Goal: Task Accomplishment & Management: Manage account settings

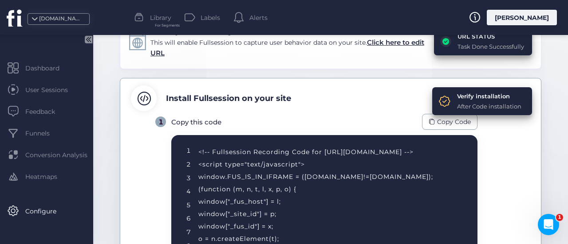
scroll to position [106, 0]
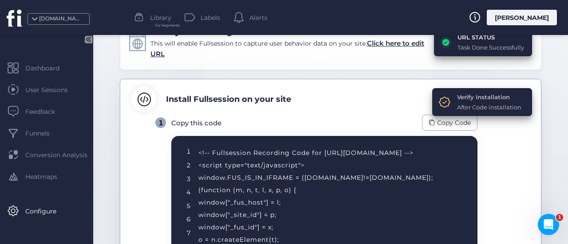
click at [464, 101] on div "Verify installation" at bounding box center [489, 97] width 64 height 9
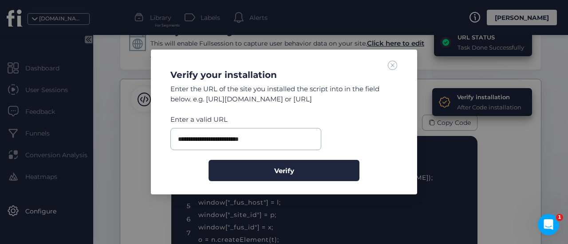
click at [392, 68] on span at bounding box center [393, 65] width 10 height 10
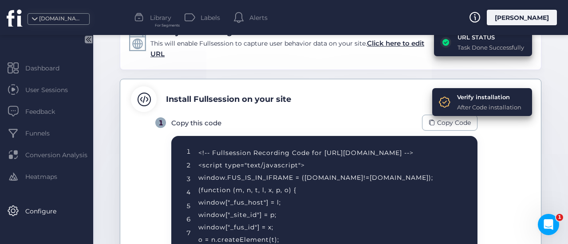
click at [502, 111] on div "Verify installation After Code installation" at bounding box center [482, 102] width 100 height 28
click at [486, 103] on div "After Code installation" at bounding box center [489, 107] width 64 height 9
click at [468, 99] on div "Verify installation" at bounding box center [489, 97] width 64 height 9
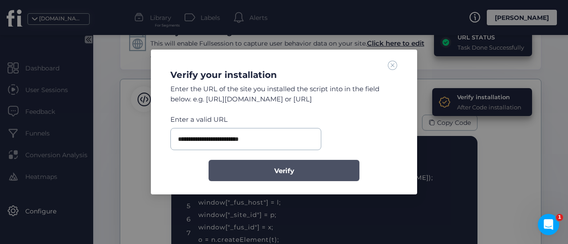
drag, startPoint x: 315, startPoint y: 178, endPoint x: 317, endPoint y: 174, distance: 4.8
click at [315, 177] on button "Verify" at bounding box center [283, 170] width 151 height 21
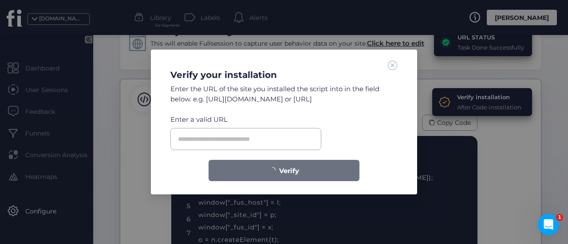
scroll to position [112, 0]
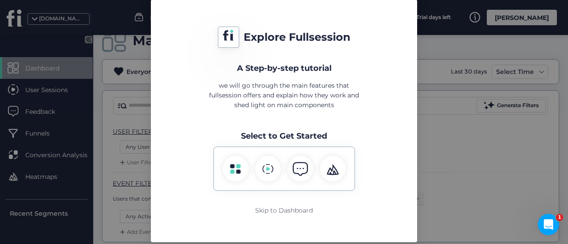
scroll to position [53, 0]
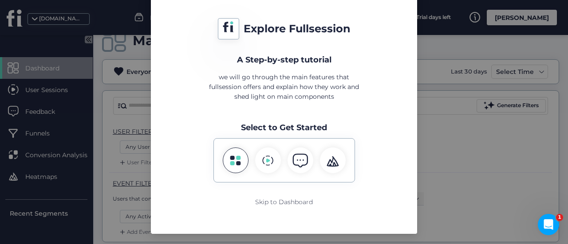
click at [237, 168] on div at bounding box center [236, 161] width 26 height 26
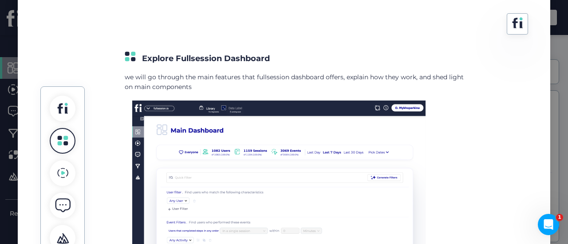
scroll to position [98, 0]
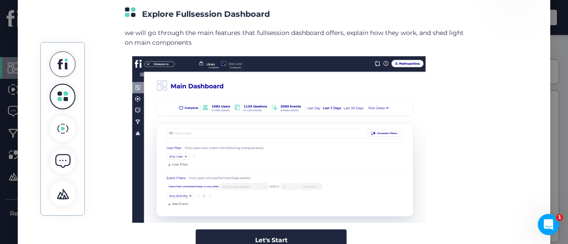
click at [61, 60] on icon at bounding box center [62, 64] width 11 height 11
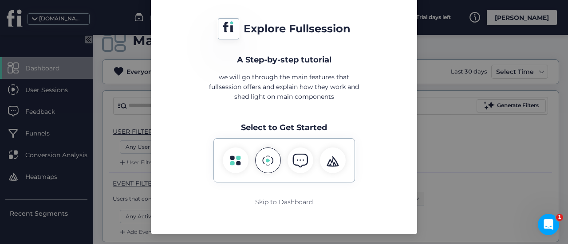
click at [262, 157] on icon at bounding box center [267, 160] width 11 height 11
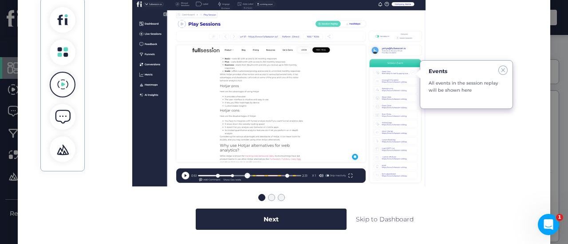
scroll to position [98, 0]
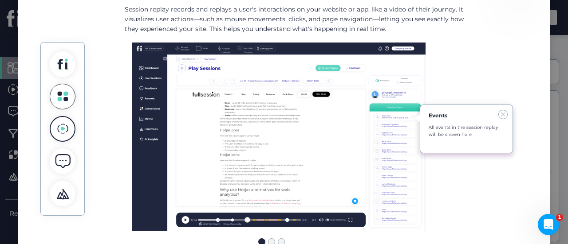
click at [62, 96] on icon at bounding box center [62, 96] width 11 height 11
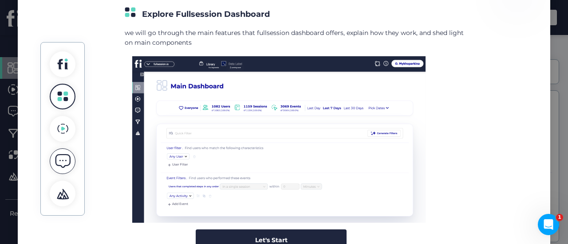
click at [64, 159] on span at bounding box center [63, 161] width 16 height 16
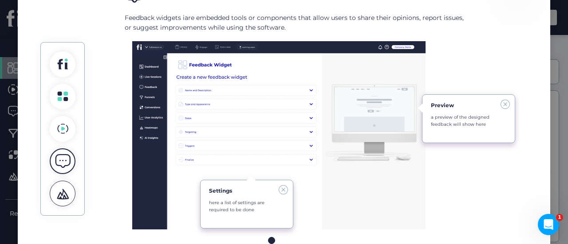
click at [60, 191] on span at bounding box center [63, 194] width 16 height 16
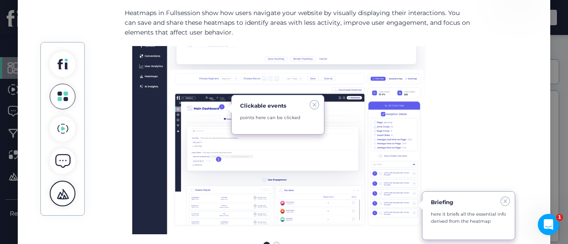
click at [66, 100] on div at bounding box center [63, 97] width 26 height 26
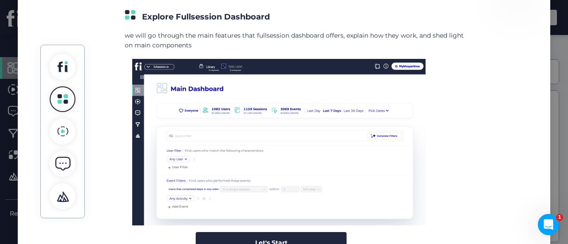
scroll to position [142, 0]
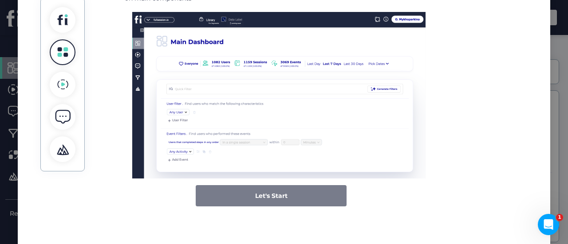
click at [266, 195] on span "Let's Start" at bounding box center [271, 196] width 32 height 10
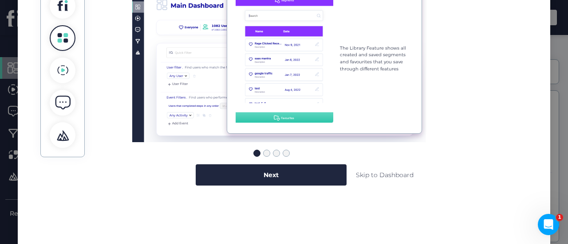
scroll to position [186, 0]
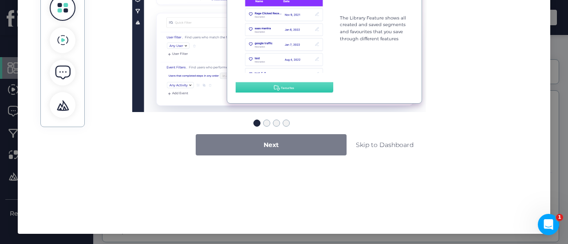
click at [290, 147] on div "Next" at bounding box center [271, 144] width 151 height 21
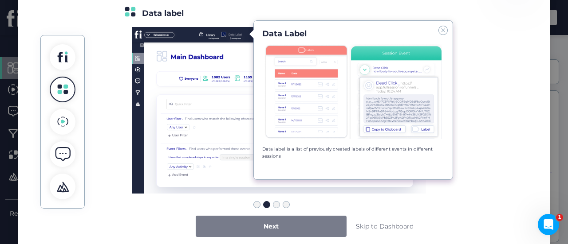
scroll to position [98, 0]
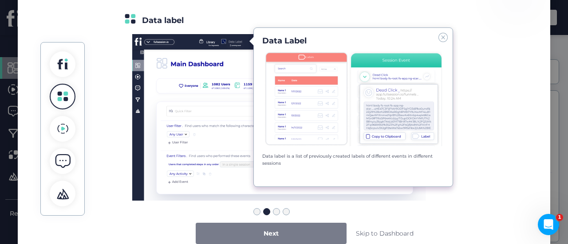
click at [316, 232] on div "Next" at bounding box center [271, 233] width 151 height 21
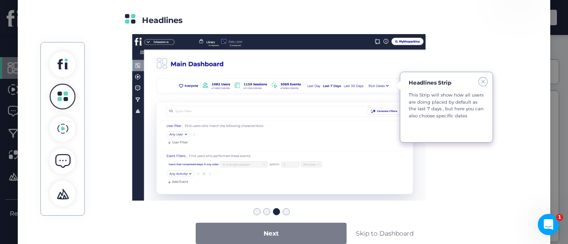
click at [319, 223] on div "Next" at bounding box center [271, 233] width 151 height 21
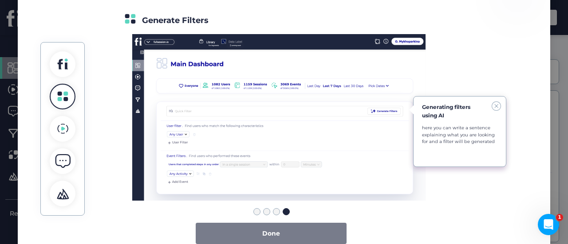
click at [299, 235] on div "Done" at bounding box center [271, 233] width 151 height 21
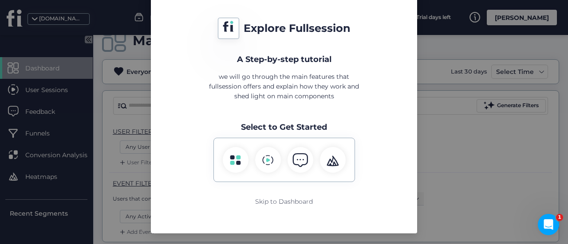
scroll to position [53, 0]
click at [325, 166] on span at bounding box center [333, 161] width 16 height 16
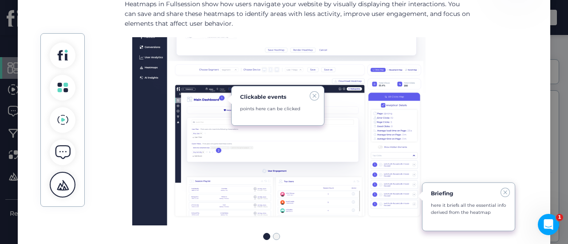
scroll to position [142, 0]
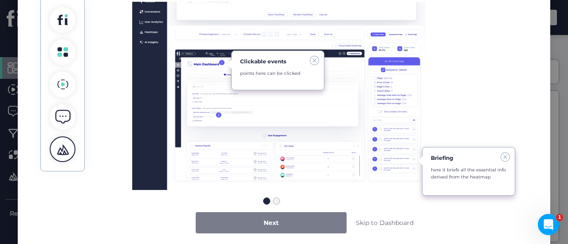
click at [302, 223] on div "Next" at bounding box center [271, 222] width 151 height 21
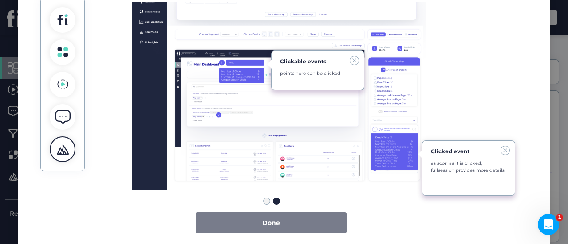
click at [307, 220] on div "Done" at bounding box center [271, 222] width 151 height 21
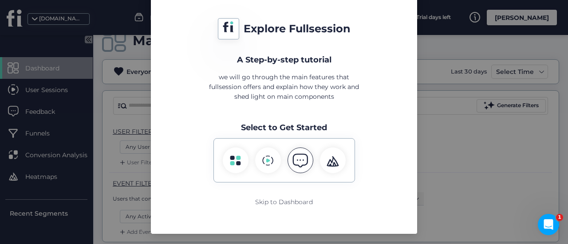
click at [298, 165] on span at bounding box center [300, 161] width 16 height 16
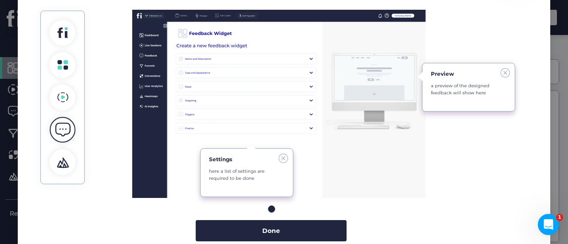
scroll to position [142, 0]
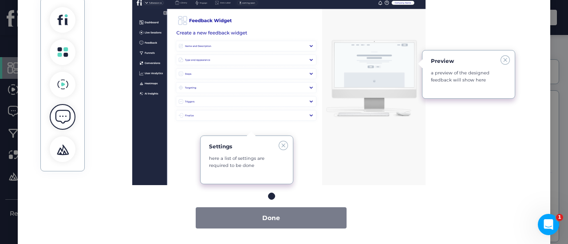
click at [320, 219] on div "Done" at bounding box center [271, 218] width 151 height 21
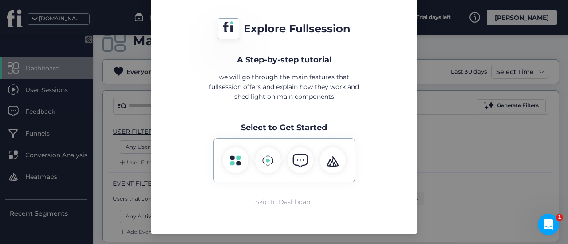
click at [273, 197] on div "Skip to Dashboard" at bounding box center [284, 202] width 58 height 10
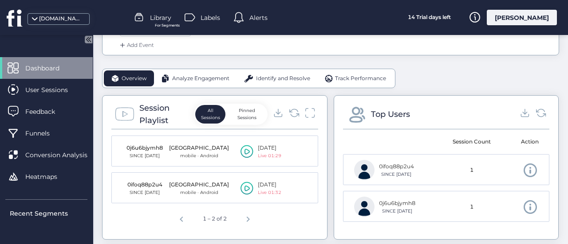
scroll to position [222, 0]
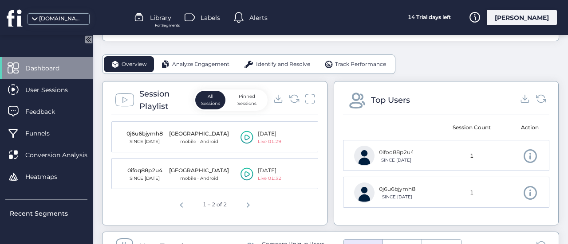
click at [522, 154] on span at bounding box center [530, 157] width 16 height 16
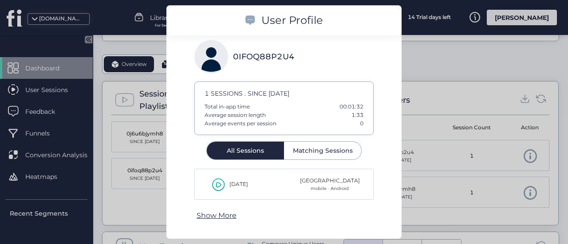
click at [217, 185] on icon at bounding box center [218, 184] width 13 height 13
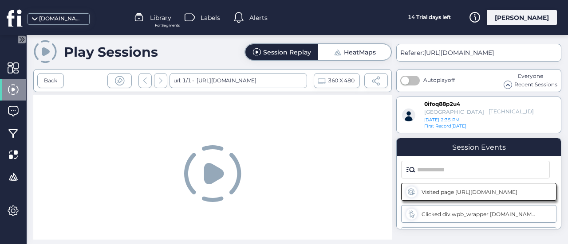
drag, startPoint x: 221, startPoint y: 172, endPoint x: 225, endPoint y: 172, distance: 4.5
click at [221, 172] on icon at bounding box center [214, 173] width 20 height 21
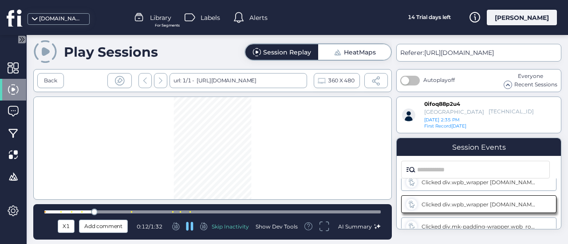
scroll to position [76, 0]
click at [131, 213] on div at bounding box center [212, 212] width 336 height 3
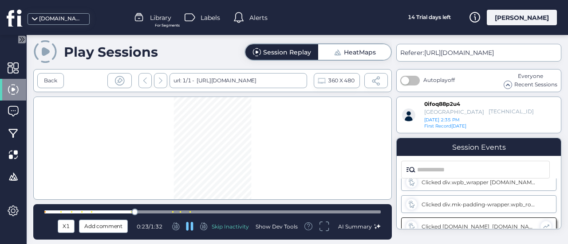
scroll to position [98, 0]
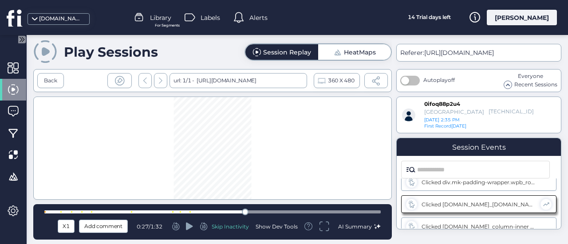
drag, startPoint x: 146, startPoint y: 214, endPoint x: 176, endPoint y: 214, distance: 29.7
click at [176, 215] on div "X1 Add comment 0:27 / 1:32 Skip Inactivity Show Dev Tools AI Summary" at bounding box center [212, 221] width 358 height 35
click at [227, 227] on div "Skip Inactivity" at bounding box center [230, 227] width 37 height 8
click at [234, 227] on div "Skip Inactivity" at bounding box center [230, 227] width 37 height 8
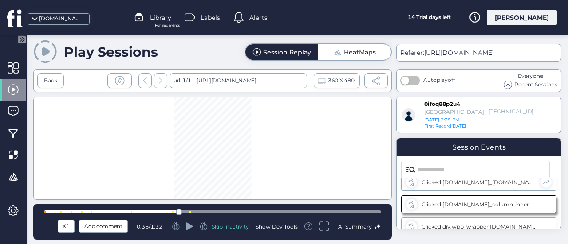
click at [209, 228] on div at bounding box center [190, 226] width 44 height 9
click at [227, 229] on div "Skip Inactivity" at bounding box center [230, 227] width 37 height 8
click at [233, 227] on div "Skip Inactivity" at bounding box center [230, 227] width 37 height 8
click at [243, 227] on div "Skip Inactivity" at bounding box center [230, 227] width 37 height 8
click at [189, 227] on icon at bounding box center [189, 227] width 7 height 8
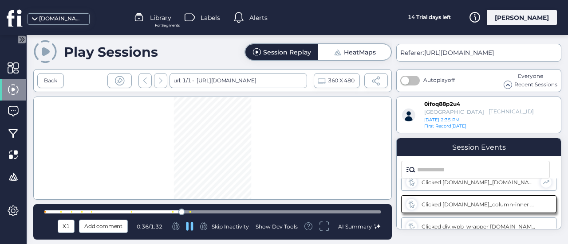
click at [228, 227] on div "Skip Inactivity" at bounding box center [230, 227] width 37 height 8
click at [232, 226] on div "Skip Inactivity" at bounding box center [230, 227] width 37 height 8
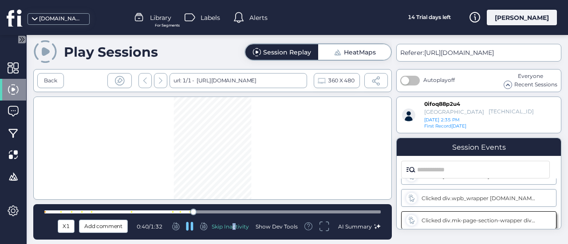
click at [233, 227] on div "Skip Inactivity" at bounding box center [230, 227] width 37 height 8
click at [21, 74] on div at bounding box center [13, 68] width 26 height 22
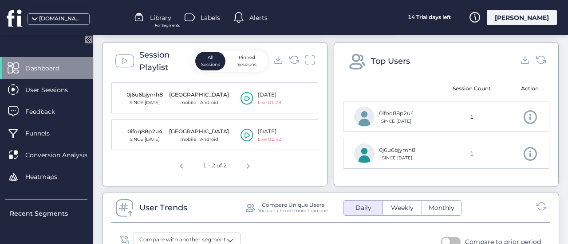
scroll to position [177, 0]
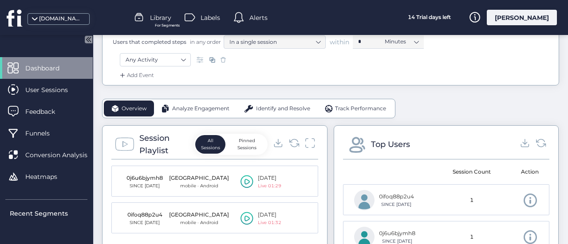
click at [363, 110] on span "Track Performance" at bounding box center [360, 109] width 51 height 8
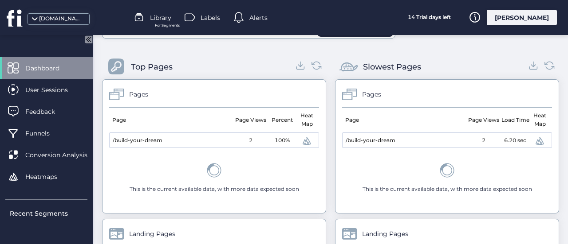
scroll to position [266, 0]
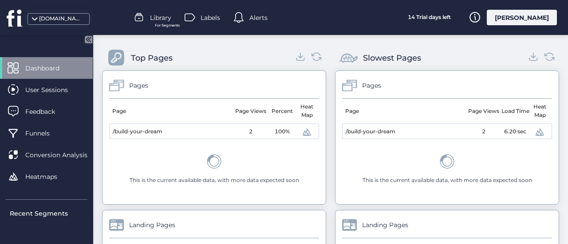
click at [303, 131] on span at bounding box center [306, 132] width 11 height 11
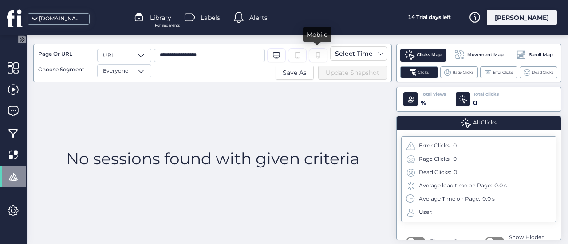
click at [315, 54] on icon at bounding box center [317, 55] width 7 height 7
click at [301, 55] on div "Tablet" at bounding box center [297, 55] width 19 height 14
click at [282, 55] on div "Desktop/Laptop" at bounding box center [276, 55] width 19 height 14
click at [327, 137] on div "No sessions found with given criteria" at bounding box center [212, 158] width 358 height 153
click at [474, 57] on span "Movement Map" at bounding box center [485, 54] width 36 height 7
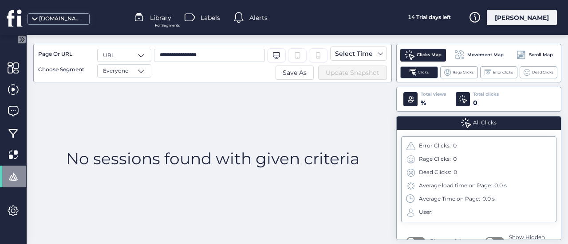
click at [456, 55] on span at bounding box center [459, 55] width 11 height 11
click at [467, 55] on span "Movement Map" at bounding box center [485, 54] width 36 height 7
click at [489, 55] on span "Movement Map" at bounding box center [485, 54] width 36 height 7
drag, startPoint x: 543, startPoint y: 57, endPoint x: 516, endPoint y: 57, distance: 27.1
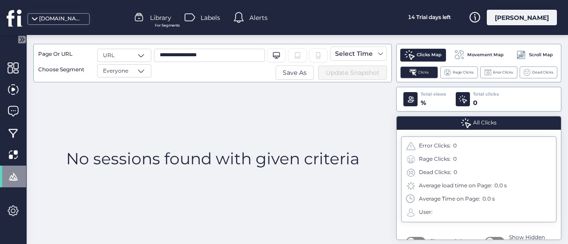
click at [543, 57] on span "Scroll Map" at bounding box center [541, 54] width 24 height 7
click at [472, 58] on div "Movement Map" at bounding box center [478, 55] width 59 height 14
click at [426, 53] on span "Clicks Map" at bounding box center [428, 54] width 25 height 7
click at [481, 121] on span "All Clicks" at bounding box center [485, 123] width 24 height 8
click at [296, 179] on div "No sessions found with given criteria" at bounding box center [212, 158] width 358 height 153
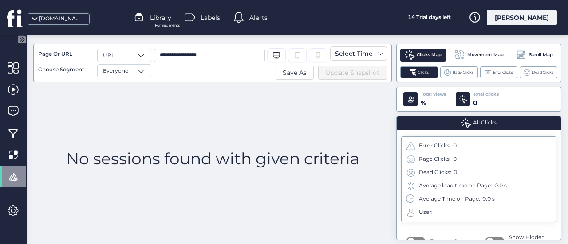
click at [428, 55] on span "Clicks Map" at bounding box center [428, 54] width 25 height 7
click at [467, 55] on span "Movement Map" at bounding box center [485, 54] width 36 height 7
click at [170, 57] on input "**********" at bounding box center [209, 55] width 111 height 13
click at [143, 58] on span at bounding box center [141, 55] width 9 height 9
click at [216, 59] on input "**********" at bounding box center [209, 55] width 111 height 13
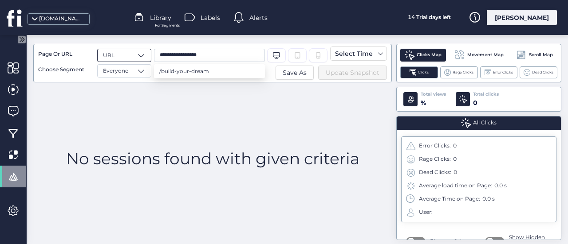
drag, startPoint x: 217, startPoint y: 58, endPoint x: 138, endPoint y: 55, distance: 79.4
click at [138, 55] on div "**********" at bounding box center [150, 63] width 225 height 29
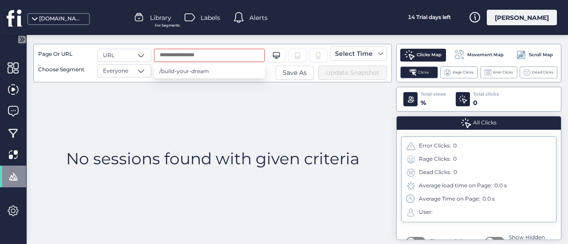
click at [209, 108] on div "No sessions found with given criteria" at bounding box center [212, 158] width 358 height 153
click at [126, 58] on div "URL" at bounding box center [124, 55] width 54 height 13
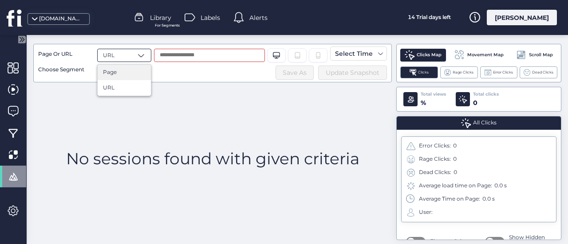
click at [129, 74] on div "Page" at bounding box center [124, 72] width 43 height 8
click at [177, 67] on div "Desktop/Laptop Tablet" at bounding box center [218, 63] width 135 height 29
click at [211, 87] on div "No sessions found with given criteria" at bounding box center [212, 158] width 358 height 153
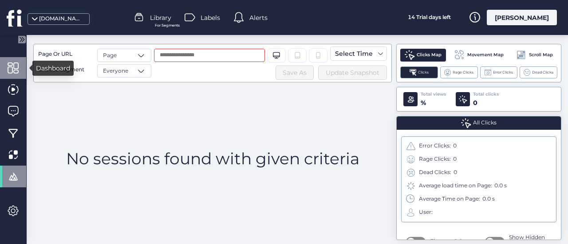
click at [17, 71] on span at bounding box center [13, 68] width 11 height 11
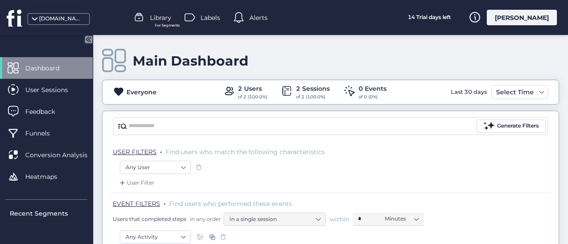
click at [315, 94] on div "of 2 (100.0%)" at bounding box center [313, 97] width 34 height 7
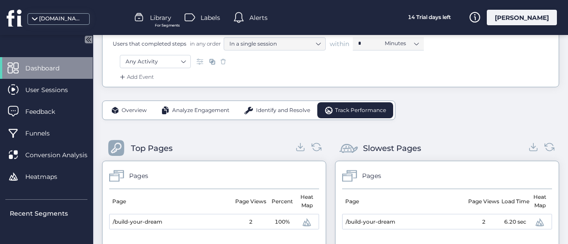
scroll to position [177, 0]
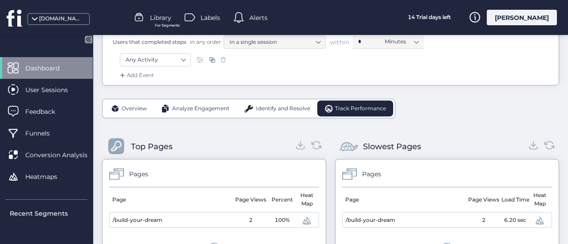
click at [136, 109] on span "Overview" at bounding box center [133, 109] width 25 height 8
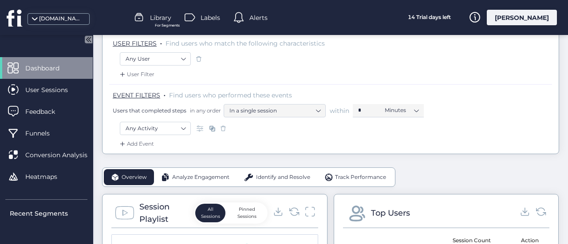
scroll to position [0, 0]
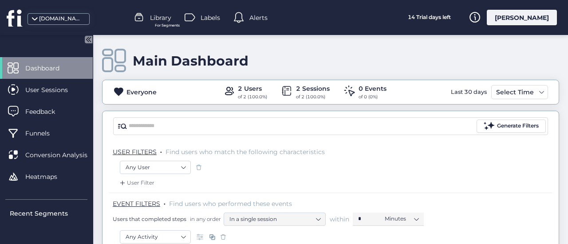
click at [167, 18] on span "Library" at bounding box center [160, 18] width 21 height 10
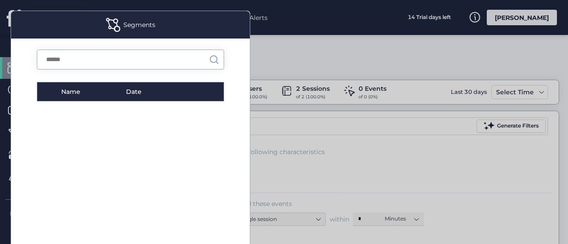
click at [77, 94] on div "Name" at bounding box center [93, 92] width 65 height 10
click at [119, 94] on div "Name" at bounding box center [93, 92] width 65 height 10
click at [324, 57] on div at bounding box center [284, 122] width 568 height 244
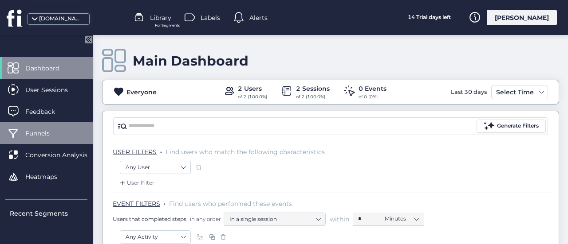
click at [56, 137] on span "Funnels" at bounding box center [44, 134] width 38 height 10
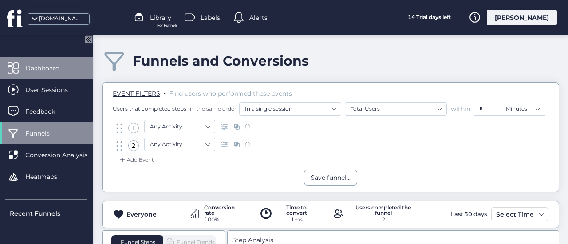
click at [27, 65] on span "Dashboard" at bounding box center [48, 68] width 47 height 10
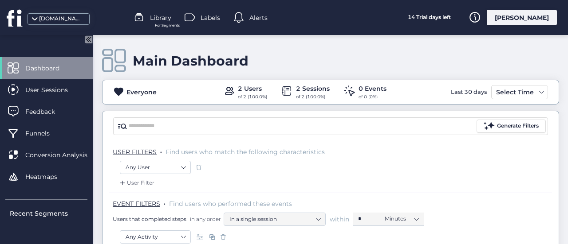
click at [45, 22] on div "[DOMAIN_NAME]" at bounding box center [61, 19] width 44 height 8
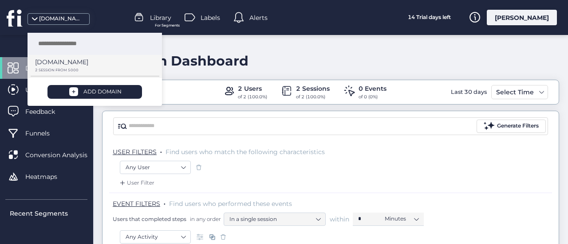
click at [77, 63] on p "[DOMAIN_NAME]" at bounding box center [61, 62] width 53 height 10
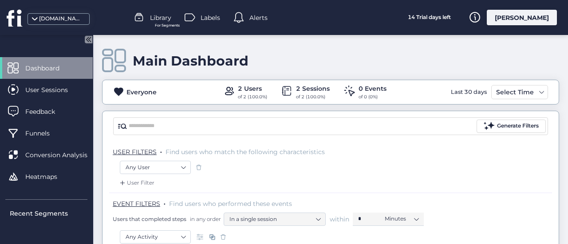
click at [67, 22] on div "[DOMAIN_NAME]" at bounding box center [61, 19] width 44 height 8
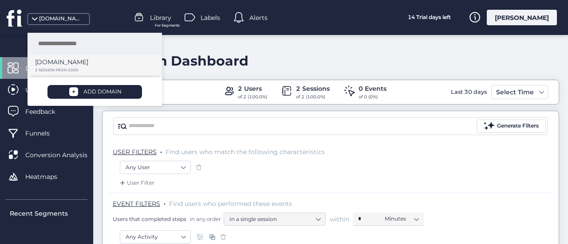
click at [93, 67] on div "[DOMAIN_NAME]" at bounding box center [91, 65] width 113 height 16
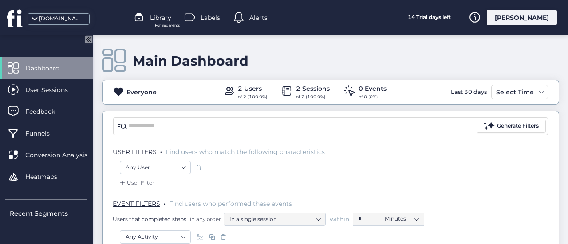
click at [54, 64] on span "Dashboard" at bounding box center [48, 68] width 47 height 10
click at [86, 40] on icon at bounding box center [89, 39] width 8 height 8
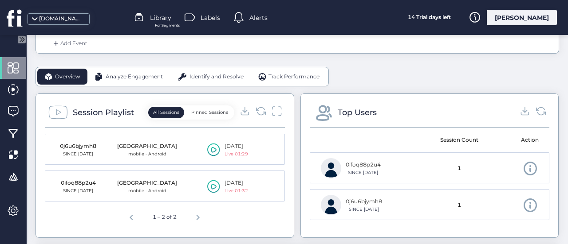
scroll to position [222, 0]
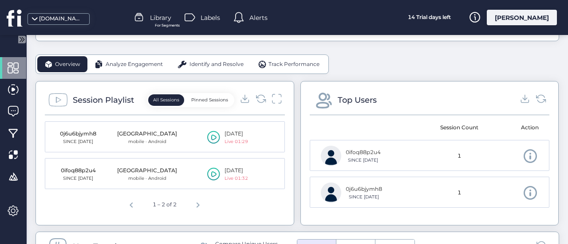
click at [215, 173] on icon at bounding box center [213, 174] width 13 height 13
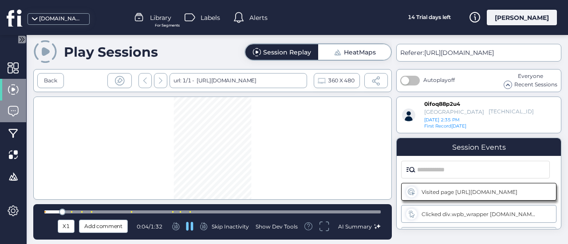
click at [12, 112] on span at bounding box center [13, 111] width 11 height 11
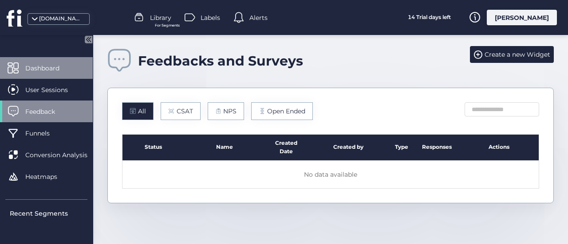
click at [45, 72] on span "Dashboard" at bounding box center [48, 68] width 47 height 10
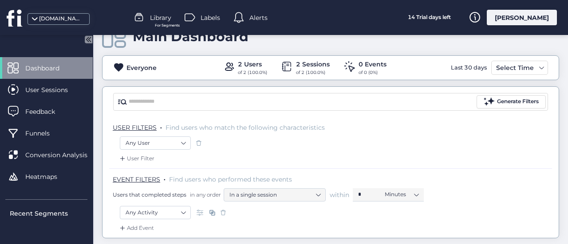
scroll to position [44, 0]
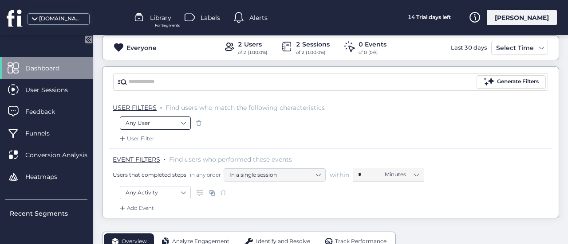
click at [178, 122] on nz-select-item "Any User" at bounding box center [154, 123] width 59 height 13
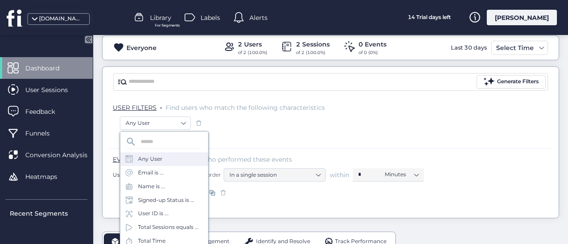
click at [268, 134] on div "User Filter" at bounding box center [330, 141] width 443 height 14
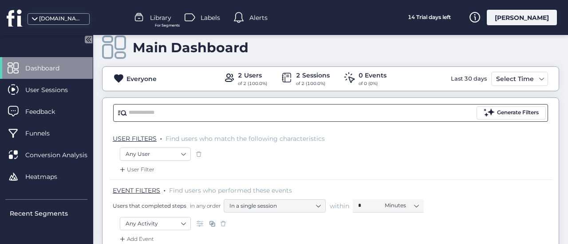
scroll to position [0, 0]
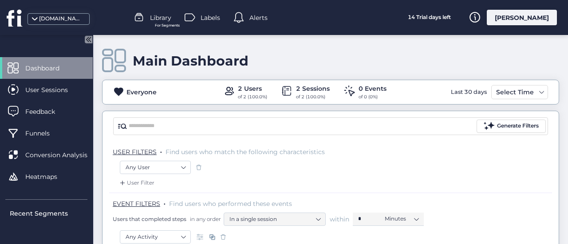
click at [42, 67] on span "Dashboard" at bounding box center [48, 68] width 47 height 10
click at [141, 95] on div "Everyone" at bounding box center [141, 92] width 30 height 10
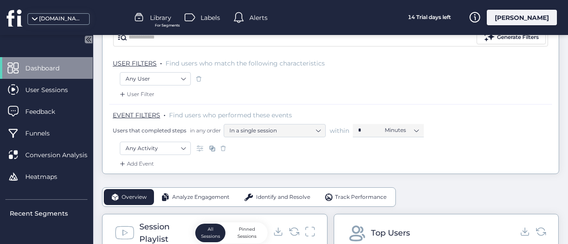
scroll to position [177, 0]
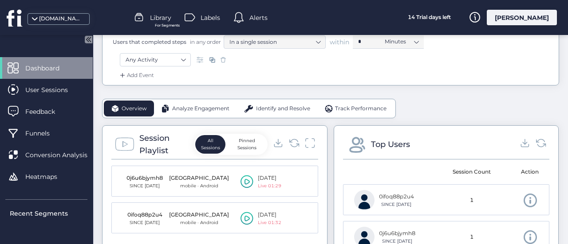
click at [207, 105] on span "Analyze Engagement" at bounding box center [200, 109] width 57 height 8
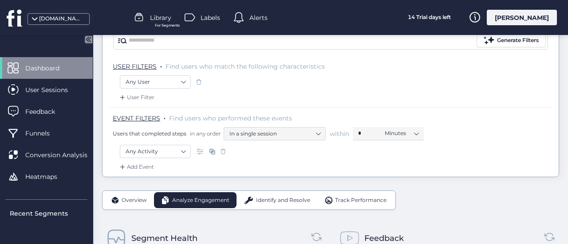
scroll to position [21, 0]
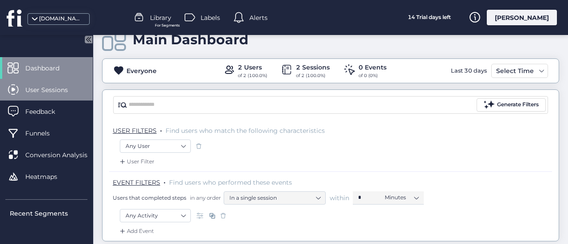
click at [58, 93] on span "User Sessions" at bounding box center [53, 90] width 56 height 10
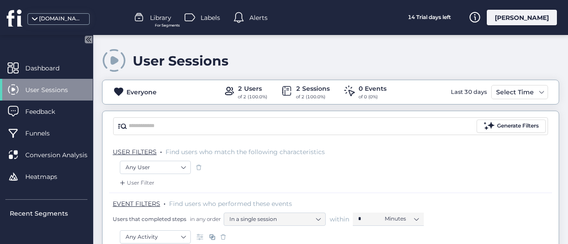
click at [535, 22] on div "[PERSON_NAME]" at bounding box center [521, 18] width 70 height 16
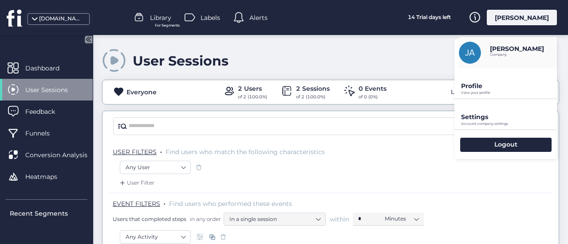
click at [493, 93] on p "View your profile" at bounding box center [509, 93] width 96 height 4
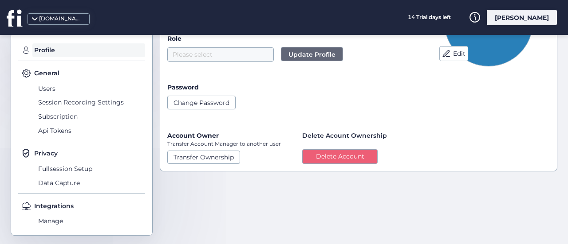
scroll to position [128, 0]
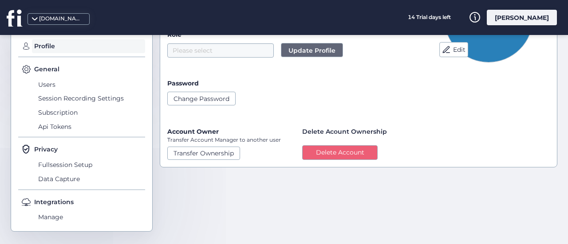
click at [537, 19] on div "[PERSON_NAME]" at bounding box center [521, 18] width 70 height 16
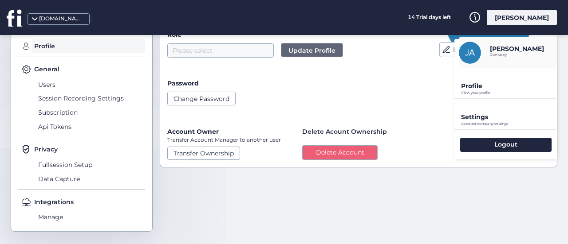
click at [485, 115] on p "Settings" at bounding box center [509, 117] width 96 height 8
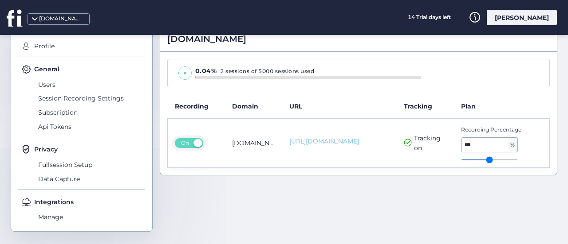
click at [355, 141] on link "https://nococustomhomes.com" at bounding box center [339, 141] width 100 height 9
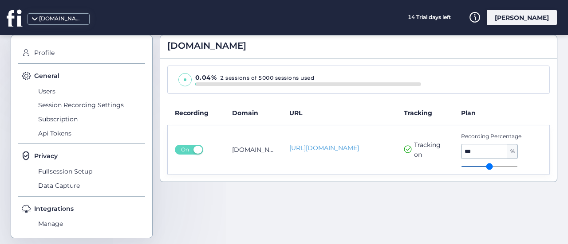
scroll to position [128, 0]
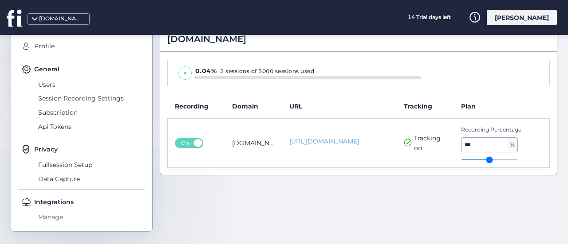
click at [63, 221] on span "Manage" at bounding box center [90, 218] width 109 height 14
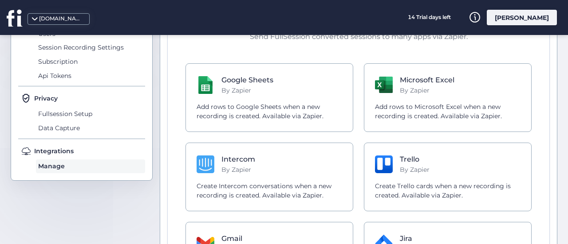
scroll to position [31, 0]
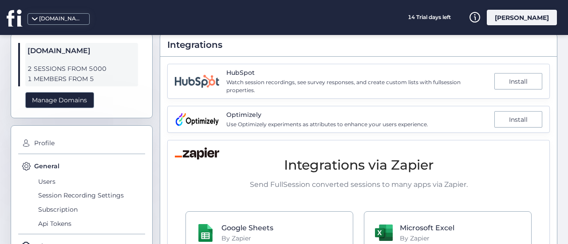
click at [0, 9] on div "[DOMAIN_NAME]" at bounding box center [13, 17] width 27 height 35
click at [14, 22] on icon at bounding box center [15, 18] width 16 height 18
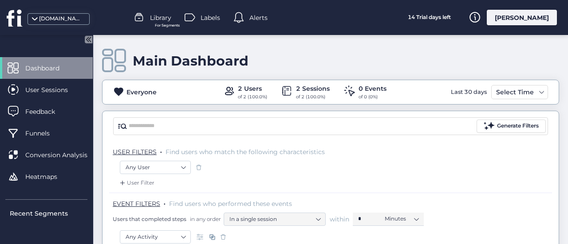
click at [196, 22] on div at bounding box center [190, 17] width 13 height 13
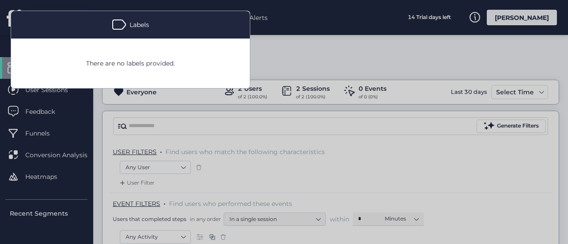
click at [272, 43] on div at bounding box center [284, 122] width 568 height 244
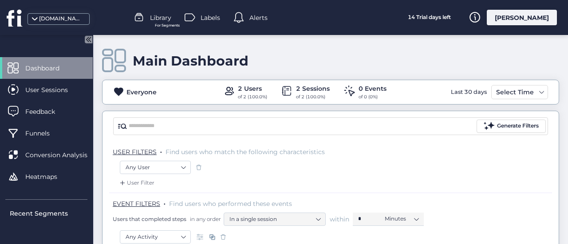
click at [304, 93] on div "2 Sessions" at bounding box center [313, 89] width 34 height 10
click at [257, 92] on div "2 Users" at bounding box center [252, 89] width 29 height 10
click at [147, 100] on div "Everyone 2 Users of 2 (100.0%) 2 Sessions of 2 (100.0%) 0 Events of 0 (0%) Last…" at bounding box center [330, 92] width 456 height 17
click at [149, 89] on div "Everyone" at bounding box center [141, 92] width 30 height 10
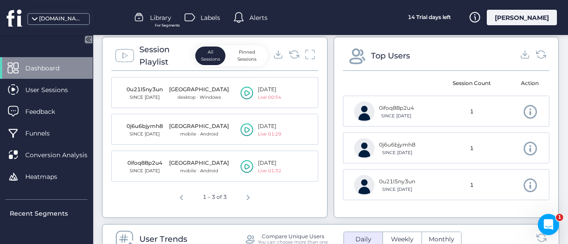
click at [244, 91] on icon at bounding box center [246, 92] width 13 height 13
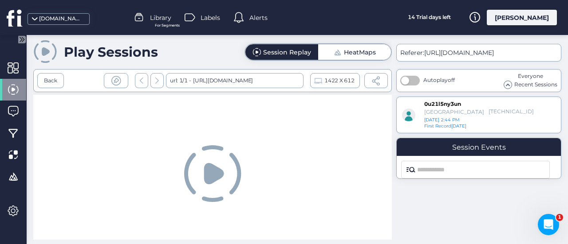
scroll to position [13, 0]
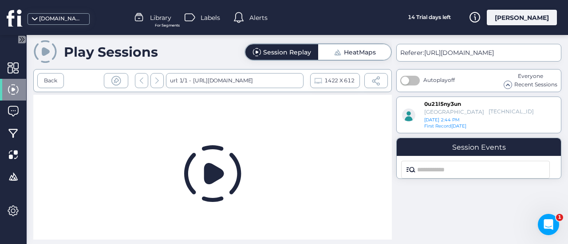
click at [305, 54] on div "Session Replay" at bounding box center [287, 52] width 48 height 6
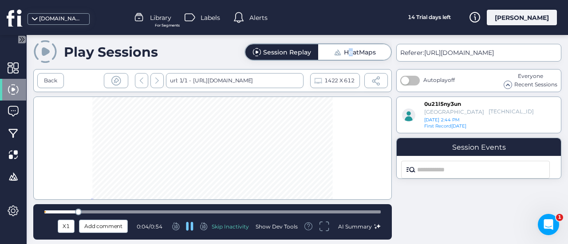
click at [352, 54] on span "HeatMaps" at bounding box center [354, 52] width 43 height 8
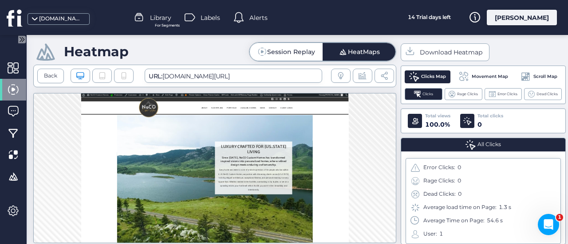
click at [282, 47] on span "Session Replay" at bounding box center [286, 51] width 57 height 8
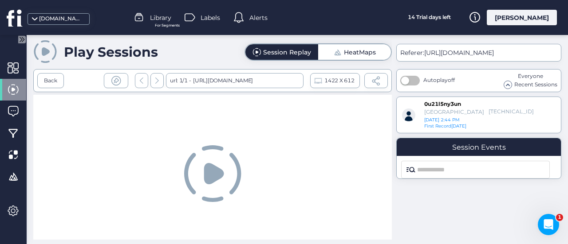
scroll to position [13, 0]
drag, startPoint x: 214, startPoint y: 168, endPoint x: 220, endPoint y: 170, distance: 6.6
click at [214, 168] on icon at bounding box center [214, 173] width 20 height 21
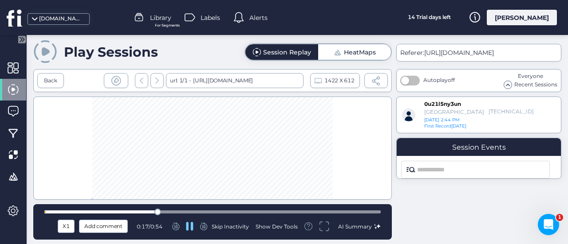
click at [17, 13] on icon at bounding box center [15, 18] width 16 height 18
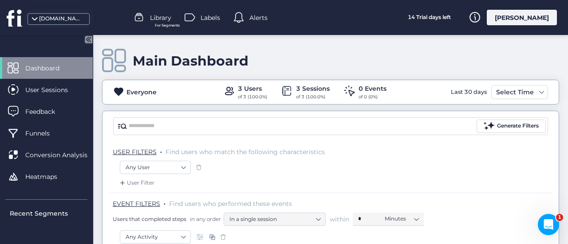
click at [199, 49] on div "Main Dashboard" at bounding box center [330, 60] width 457 height 25
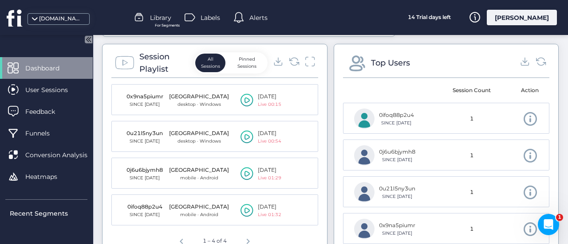
scroll to position [266, 0]
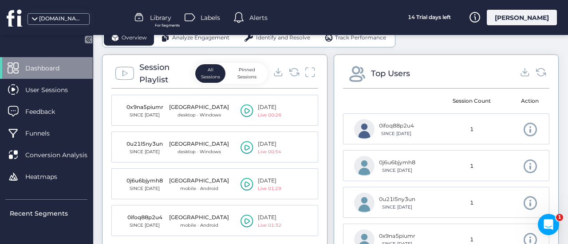
scroll to position [266, 0]
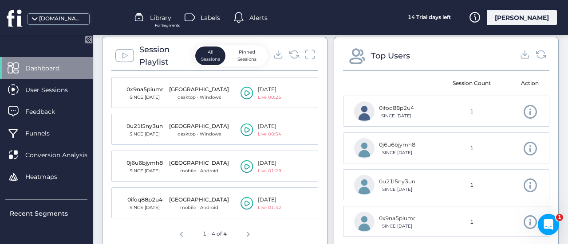
click at [247, 92] on icon at bounding box center [246, 92] width 13 height 13
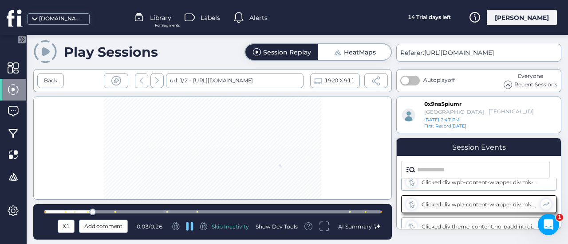
scroll to position [54, 0]
drag, startPoint x: 107, startPoint y: 213, endPoint x: 35, endPoint y: 217, distance: 72.8
click at [35, 217] on div "X1 Add comment 0:04 / 0:26 Skip Inactivity Show Dev Tools AI Summary" at bounding box center [212, 221] width 358 height 35
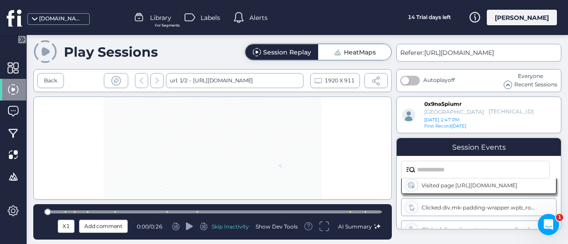
scroll to position [0, 0]
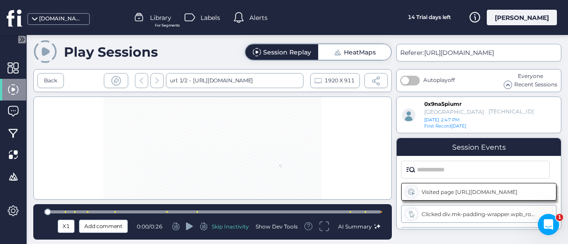
drag, startPoint x: 191, startPoint y: 228, endPoint x: 240, endPoint y: 210, distance: 52.9
click at [190, 228] on icon at bounding box center [189, 227] width 7 height 8
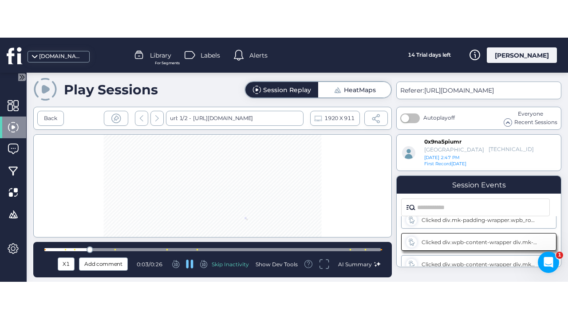
scroll to position [54, 0]
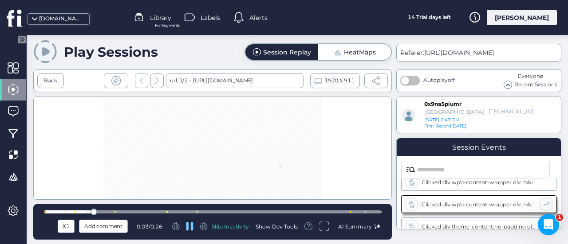
click at [325, 230] on icon at bounding box center [324, 226] width 10 height 11
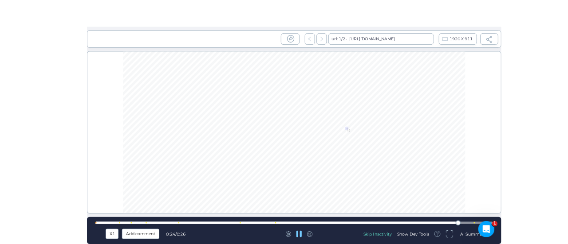
scroll to position [96, 0]
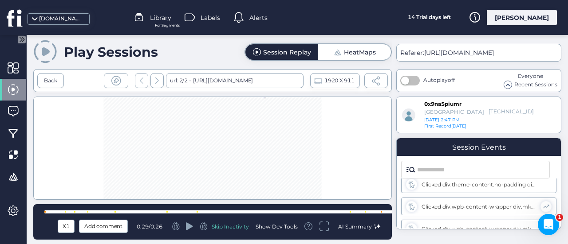
click at [365, 49] on div "HeatMaps" at bounding box center [360, 52] width 32 height 6
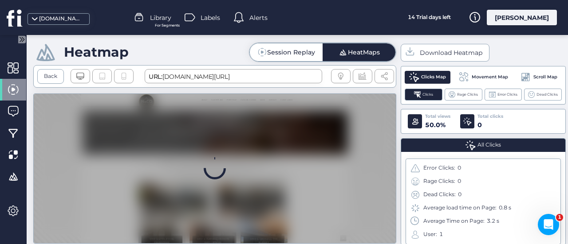
scroll to position [0, 0]
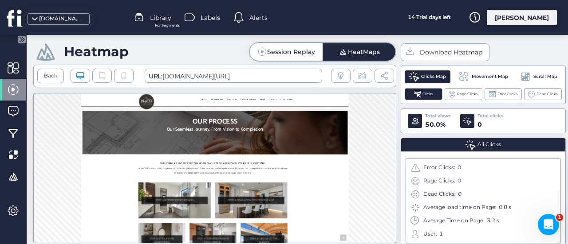
click at [283, 55] on div "Session Replay" at bounding box center [291, 52] width 48 height 6
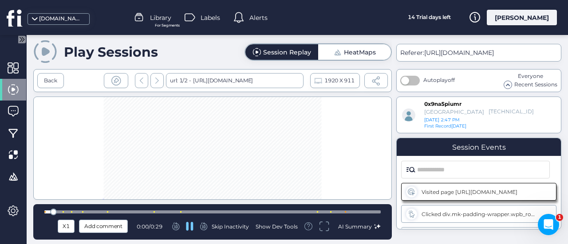
click at [349, 52] on div "HeatMaps" at bounding box center [360, 52] width 32 height 6
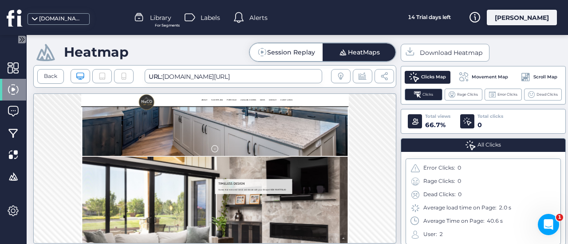
scroll to position [709, 0]
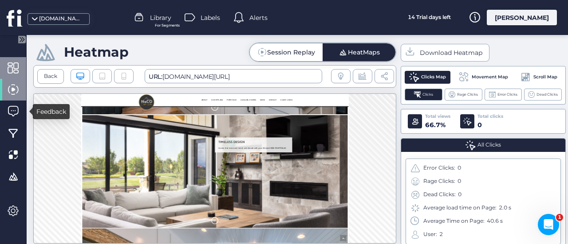
click at [11, 60] on div at bounding box center [13, 68] width 26 height 22
